Goal: Information Seeking & Learning: Learn about a topic

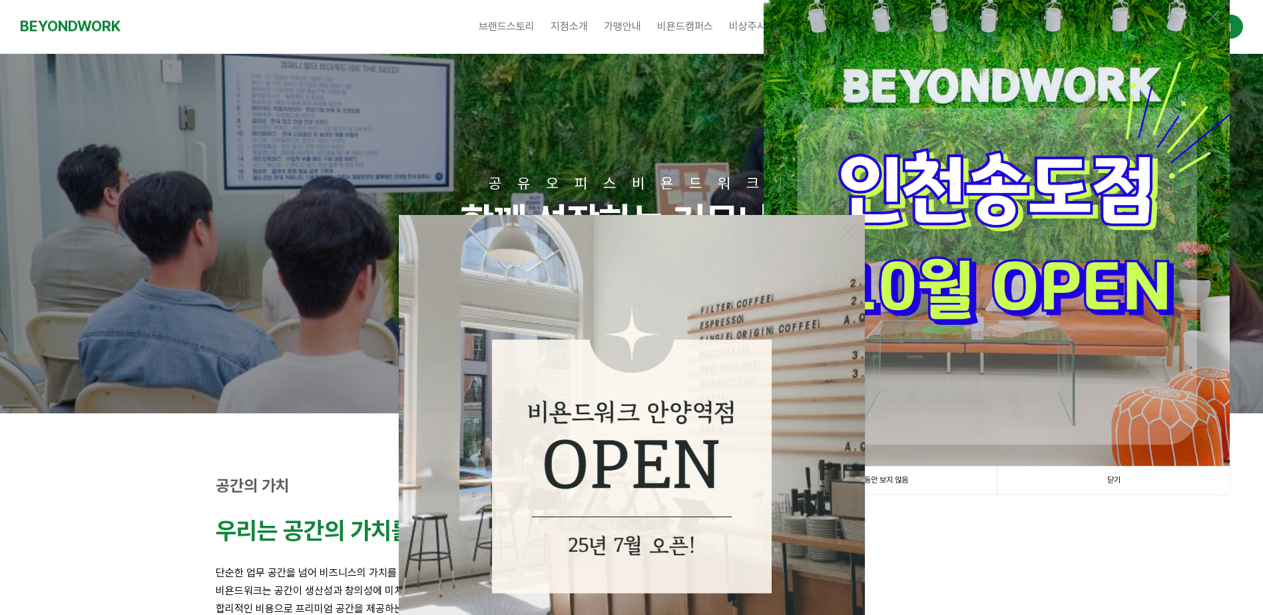
scroll to position [200, 0]
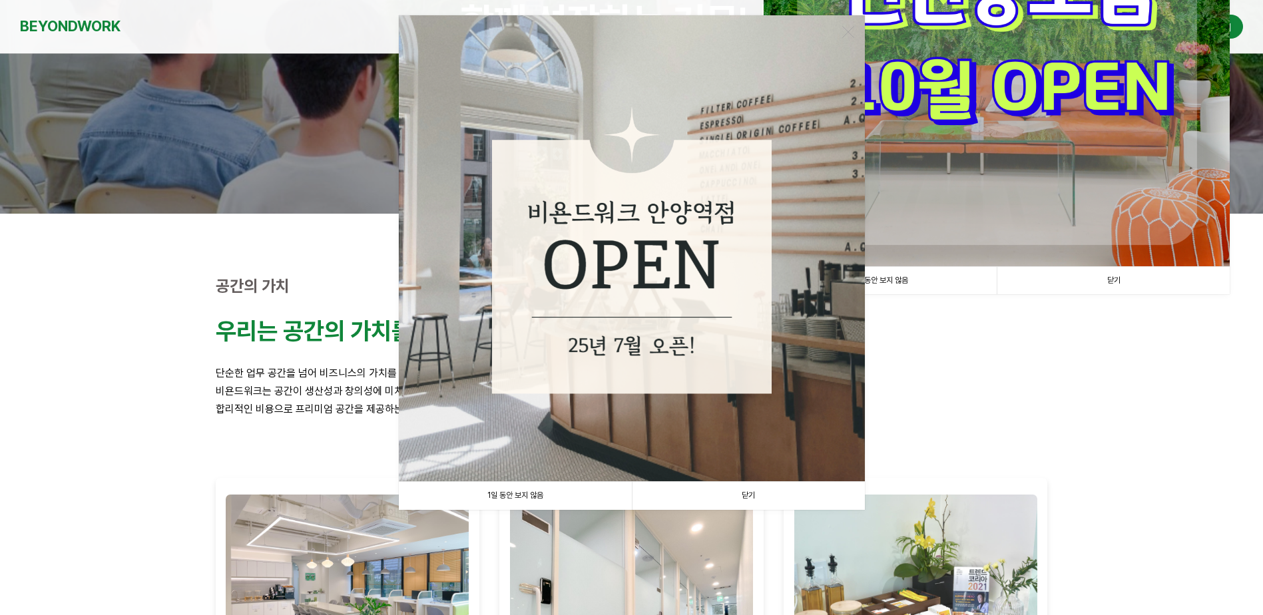
click at [748, 498] on link "닫기" at bounding box center [748, 495] width 233 height 27
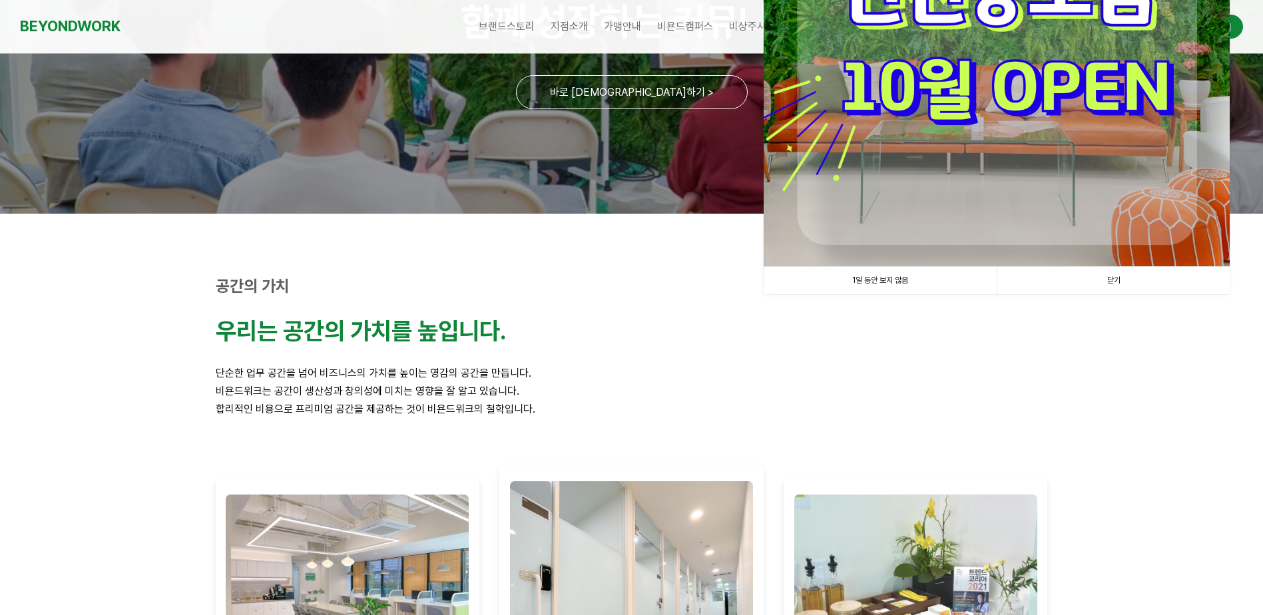
scroll to position [0, 0]
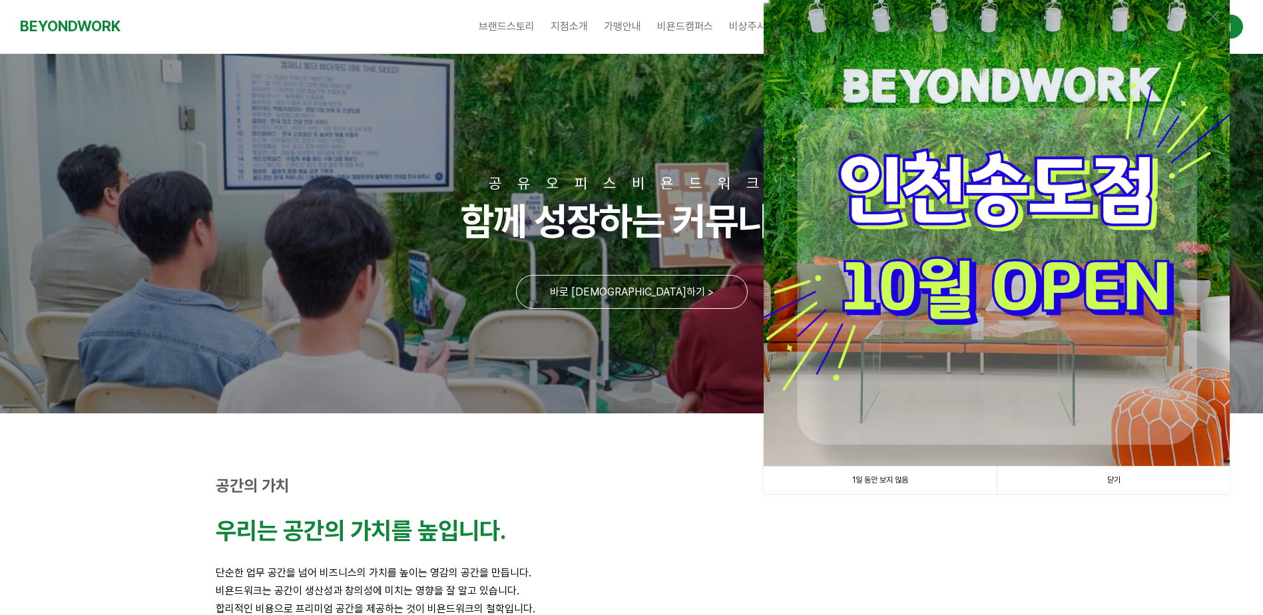
click at [1115, 479] on link "닫기" at bounding box center [1113, 480] width 233 height 27
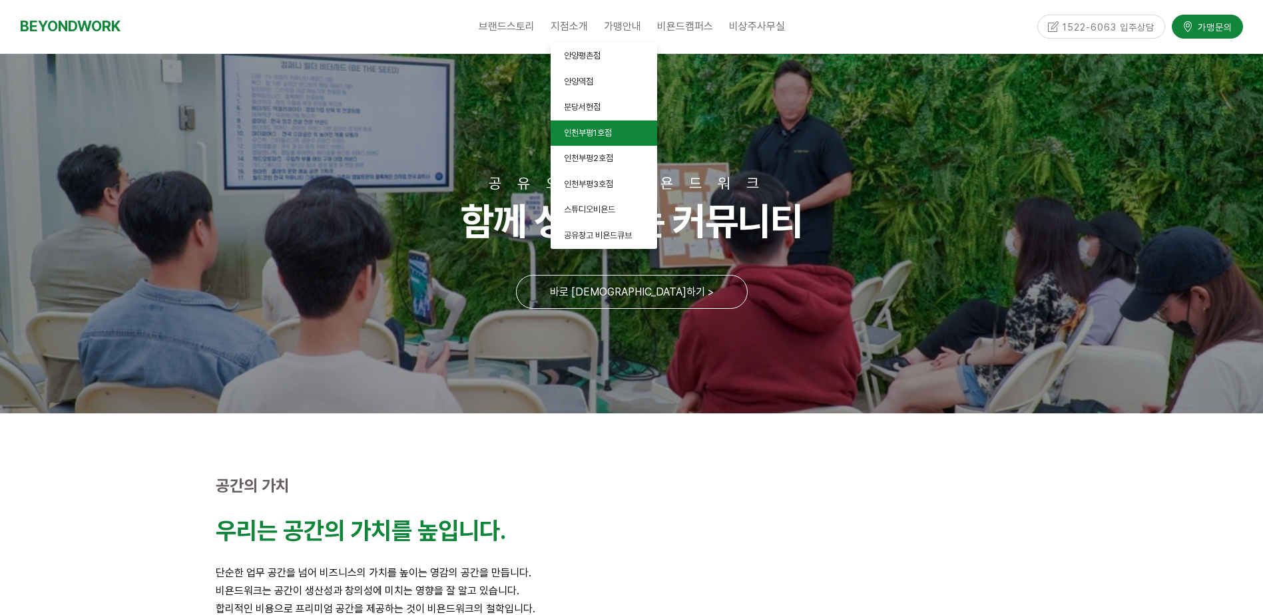
click at [597, 133] on span "인천부평1호점" at bounding box center [588, 133] width 48 height 10
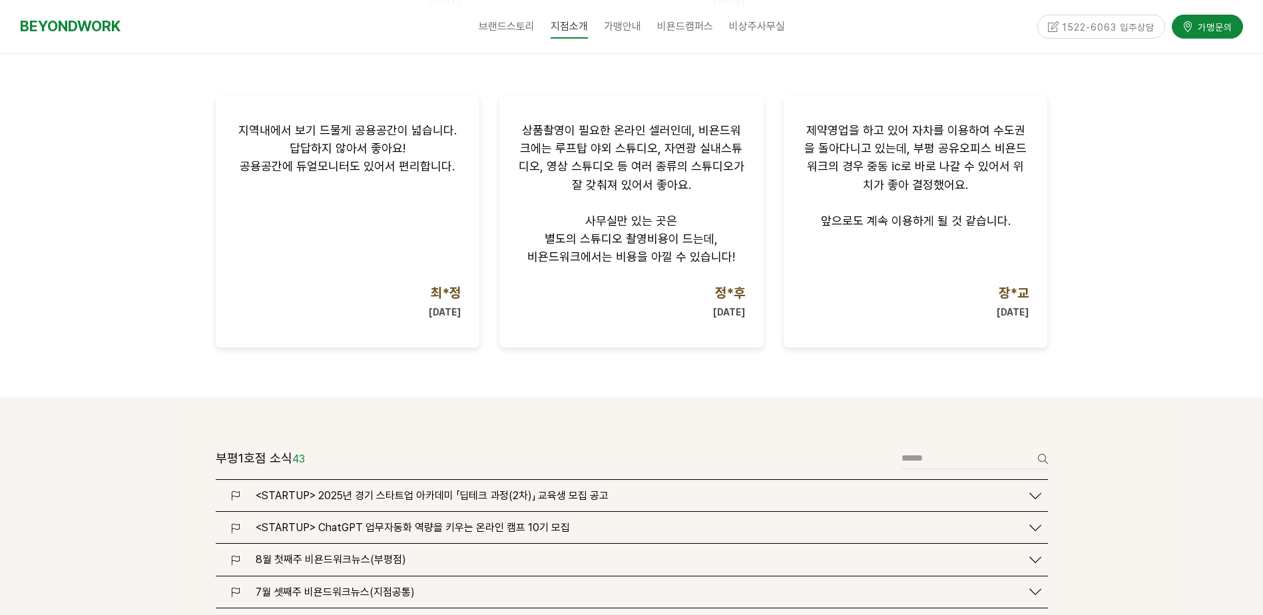
scroll to position [1332, 0]
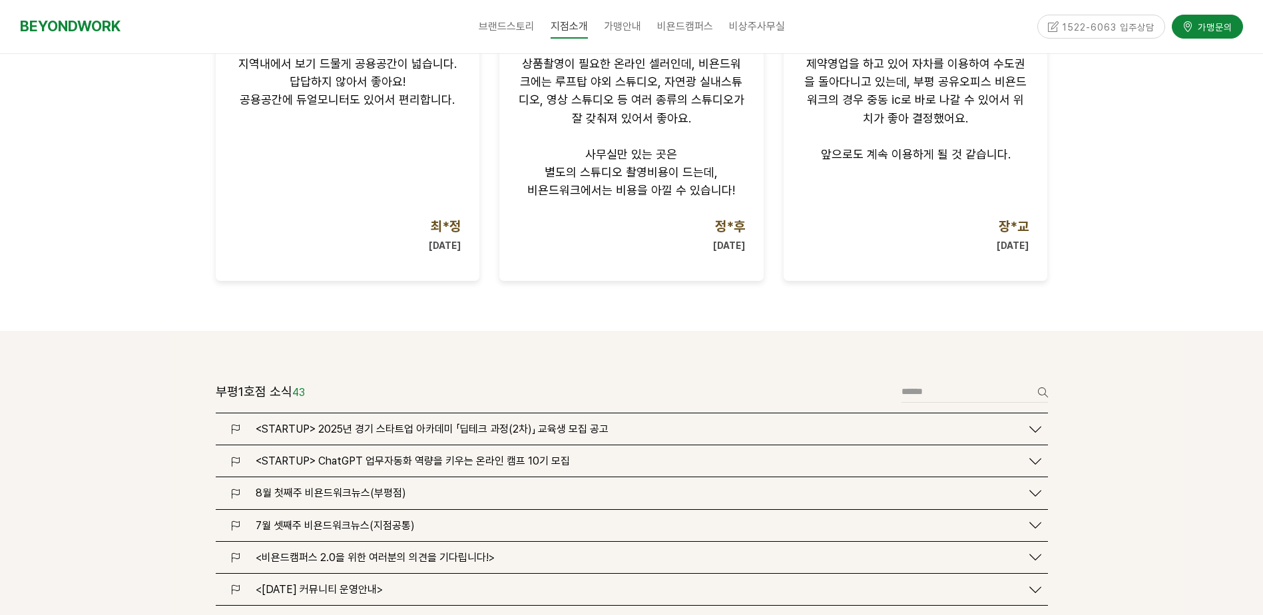
click at [357, 487] on span "8월 첫째주 비욘드워크뉴스(부평점)" at bounding box center [331, 493] width 150 height 13
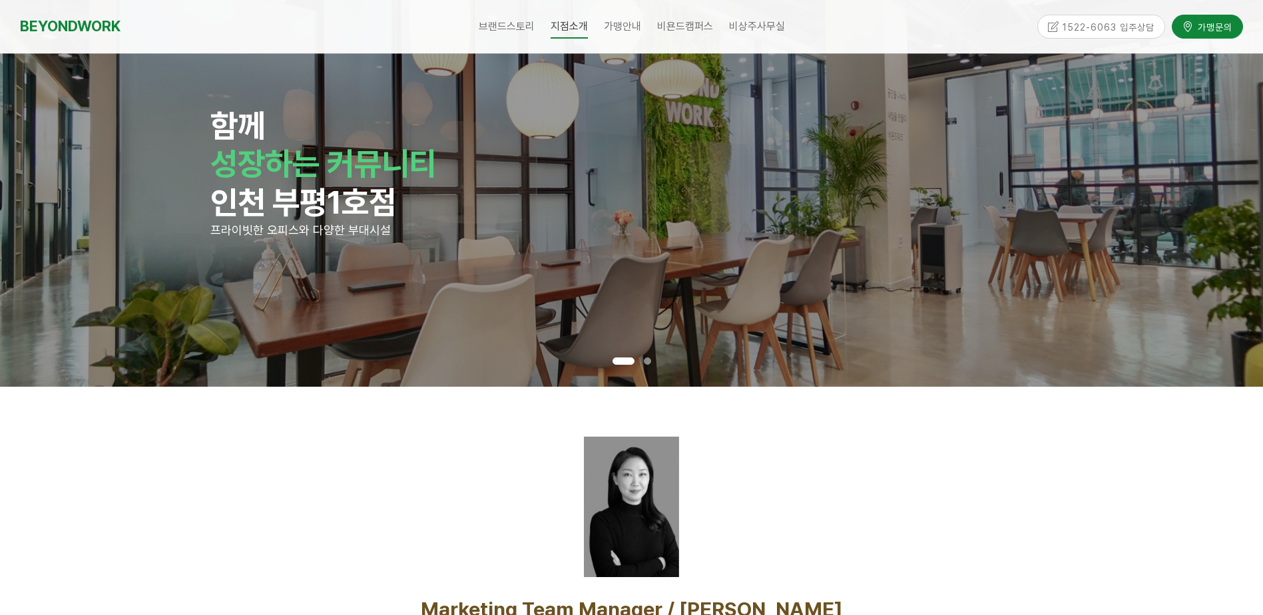
scroll to position [0, 0]
